Goal: Book appointment/travel/reservation

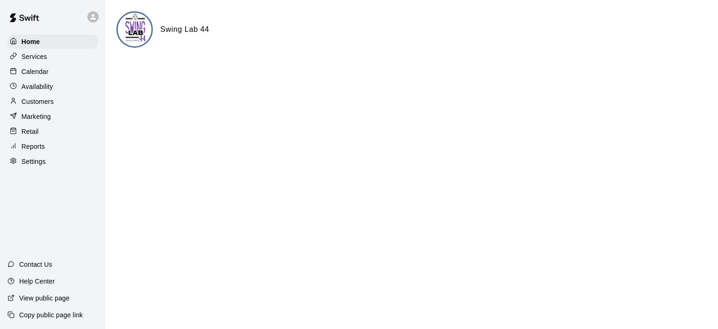
click at [54, 66] on div "Calendar" at bounding box center [52, 72] width 90 height 14
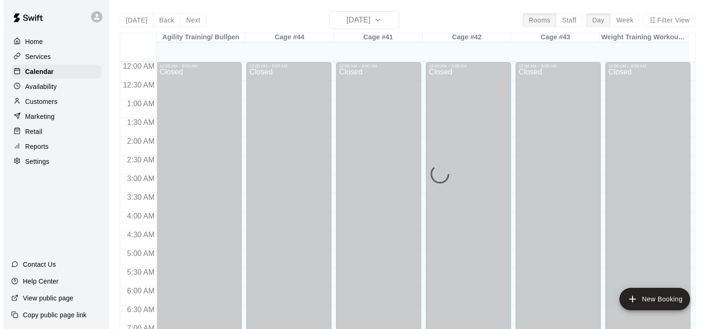
scroll to position [407, 0]
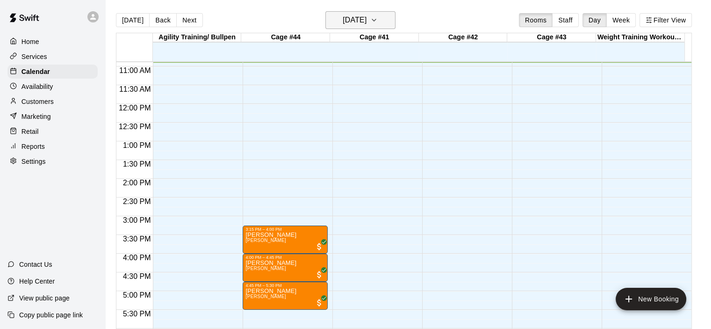
click at [378, 20] on icon "button" at bounding box center [373, 19] width 7 height 11
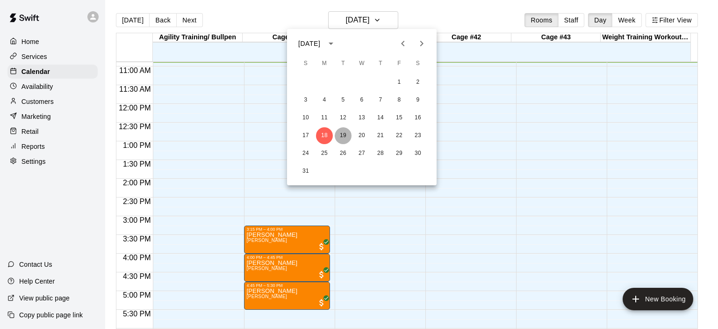
click at [347, 137] on button "19" at bounding box center [343, 135] width 17 height 17
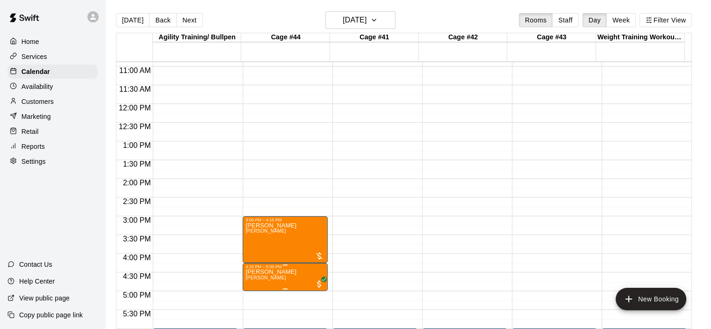
click at [267, 278] on span "[PERSON_NAME]" at bounding box center [265, 277] width 41 height 5
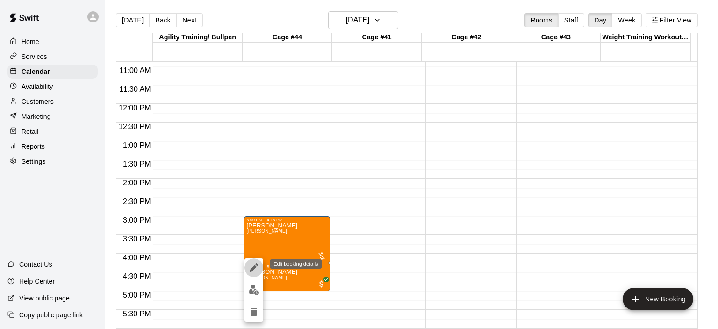
click at [254, 265] on icon "edit" at bounding box center [253, 267] width 11 height 11
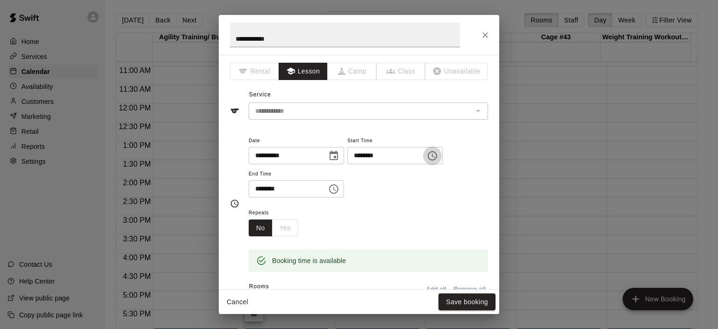
click at [438, 158] on icon "Choose time, selected time is 4:15 PM" at bounding box center [432, 155] width 11 height 11
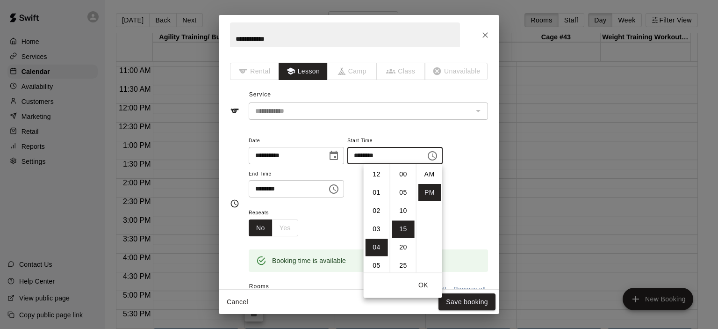
scroll to position [17, 0]
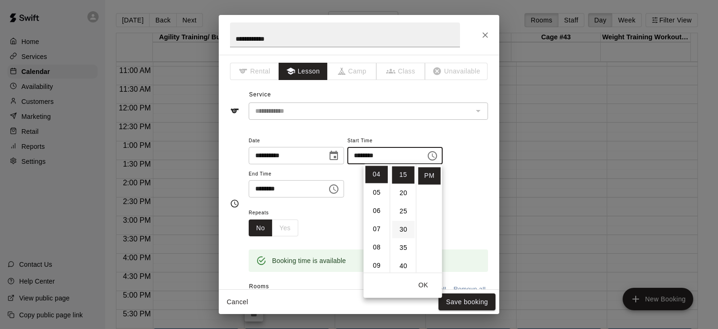
click at [406, 230] on li "30" at bounding box center [403, 229] width 22 height 17
type input "********"
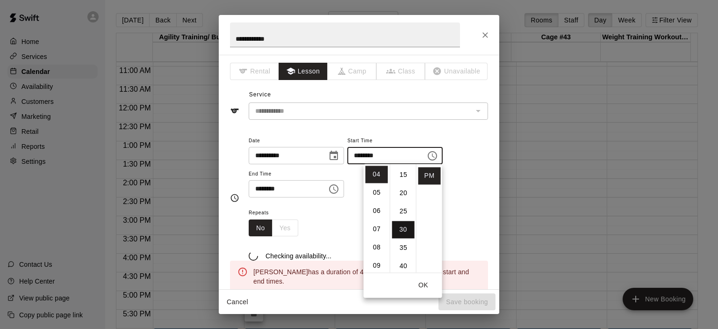
scroll to position [109, 0]
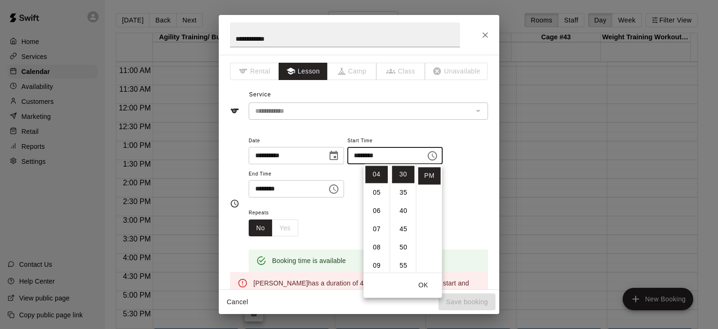
click at [336, 188] on icon "Choose time, selected time is 5:00 PM" at bounding box center [334, 189] width 3 height 4
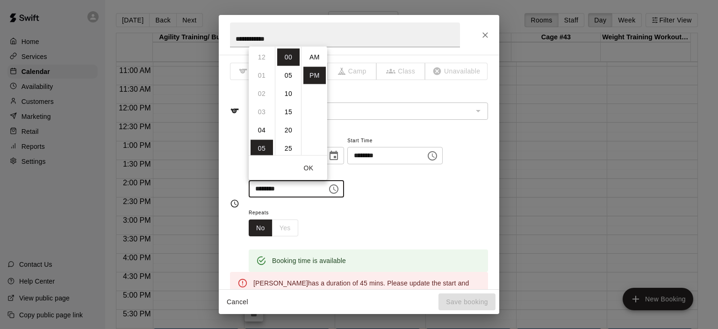
scroll to position [17, 0]
click at [290, 111] on li "15" at bounding box center [288, 111] width 22 height 17
type input "********"
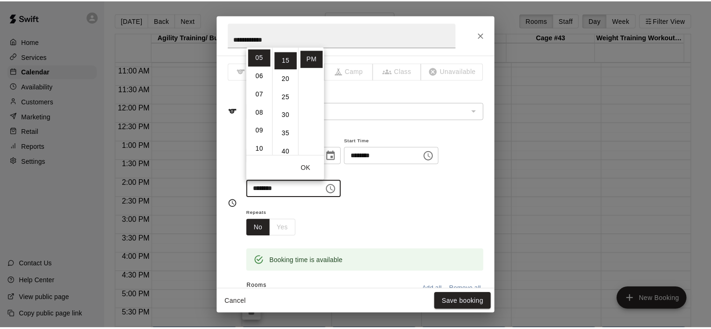
scroll to position [54, 0]
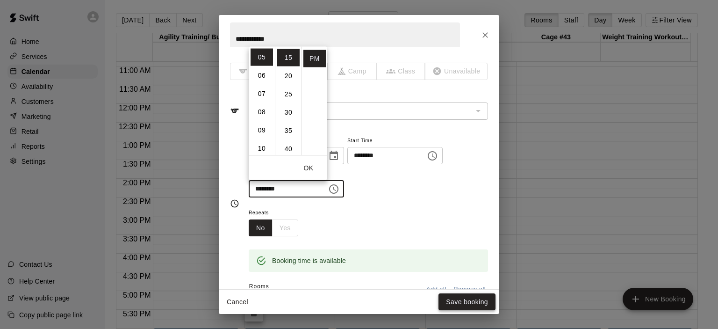
click at [471, 302] on button "Save booking" at bounding box center [467, 301] width 57 height 17
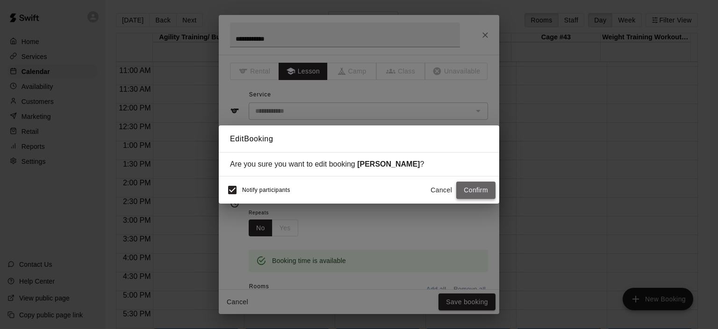
click at [469, 194] on button "Confirm" at bounding box center [475, 189] width 39 height 17
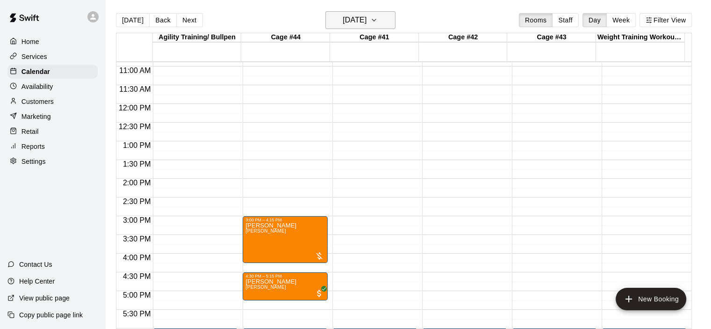
click at [376, 19] on icon "button" at bounding box center [374, 20] width 4 height 2
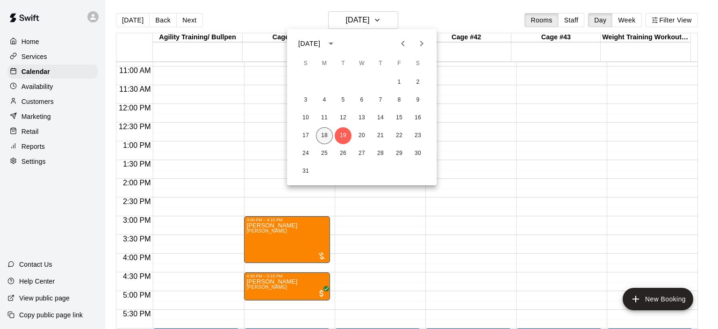
click at [325, 132] on button "18" at bounding box center [324, 135] width 17 height 17
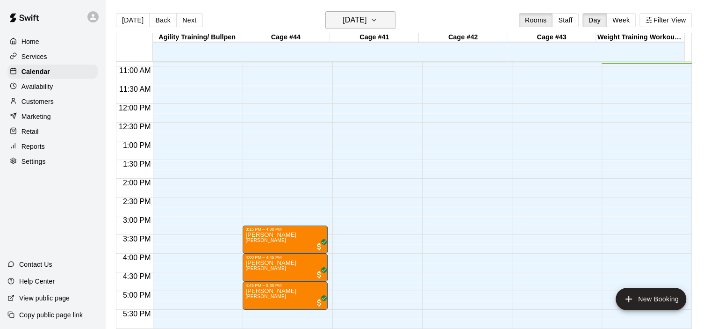
click at [378, 18] on icon "button" at bounding box center [373, 19] width 7 height 11
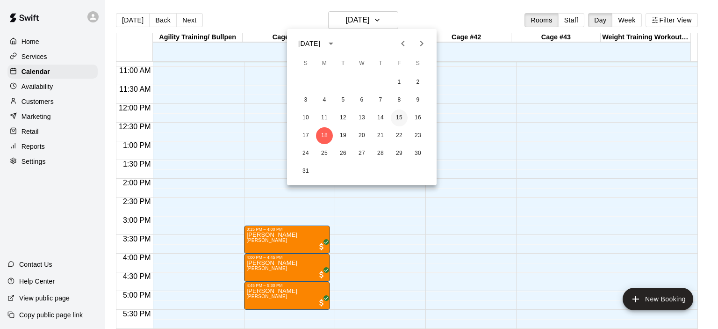
click at [398, 117] on button "15" at bounding box center [399, 117] width 17 height 17
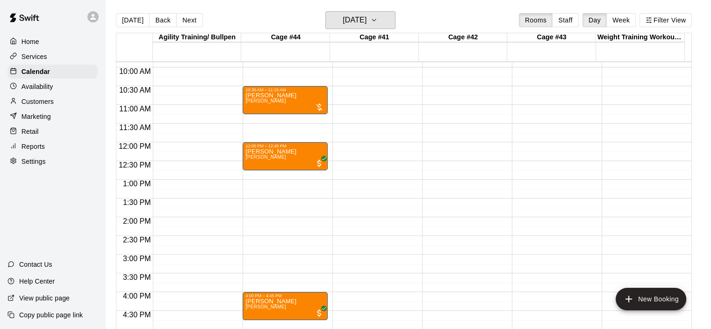
scroll to position [314, 0]
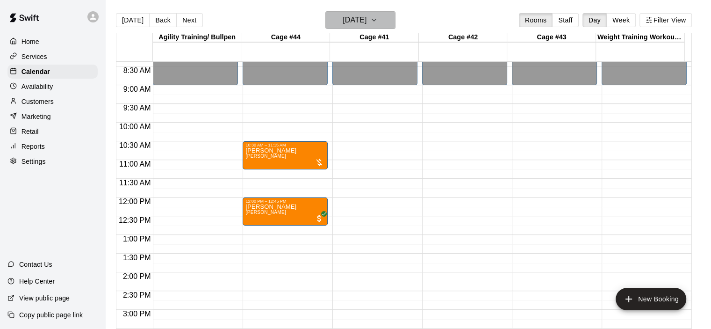
click at [378, 18] on icon "button" at bounding box center [373, 19] width 7 height 11
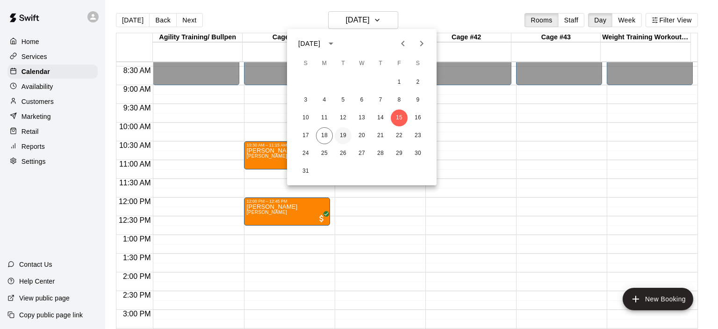
click at [345, 138] on button "19" at bounding box center [343, 135] width 17 height 17
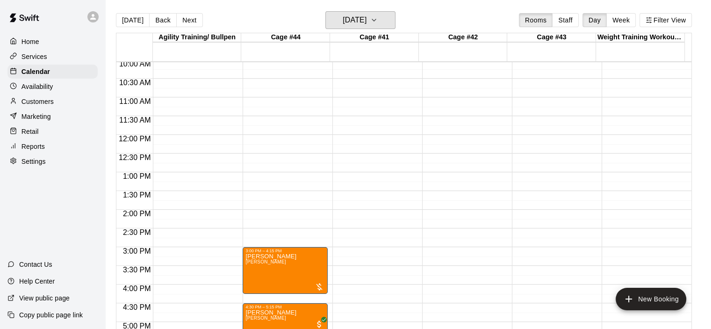
scroll to position [501, 0]
